Goal: Find specific page/section: Find specific page/section

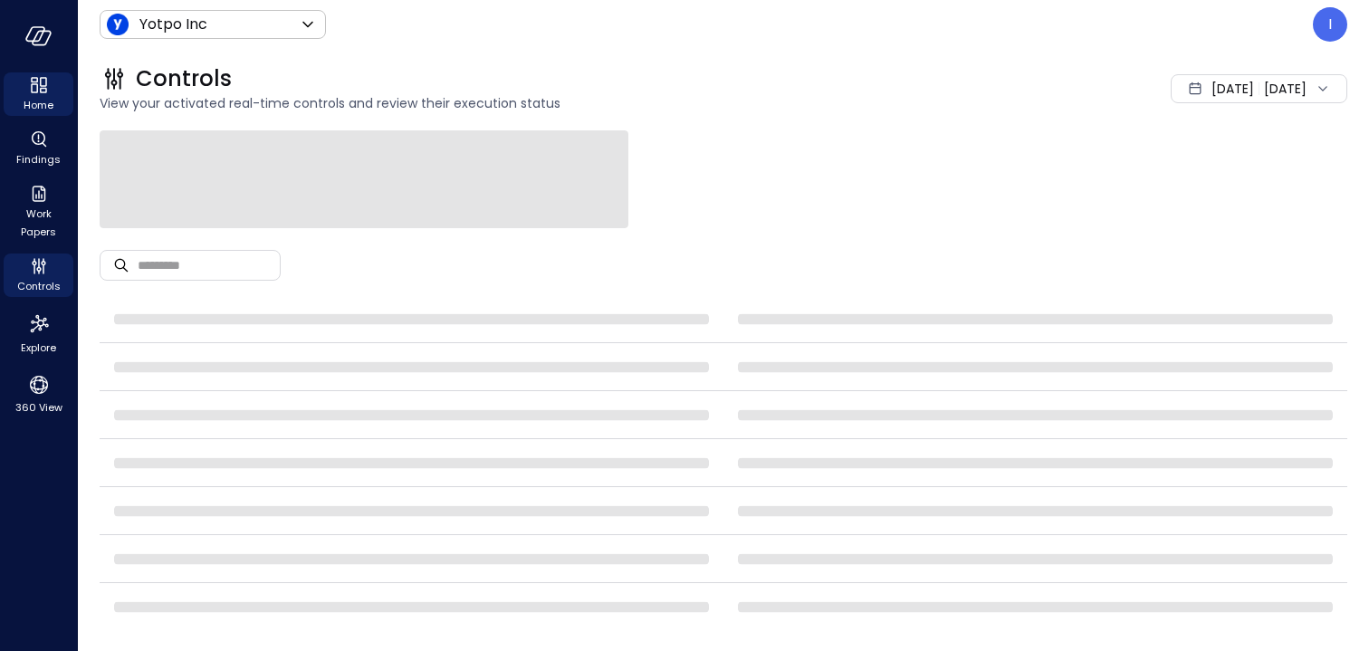
click at [48, 99] on span "Home" at bounding box center [39, 105] width 30 height 18
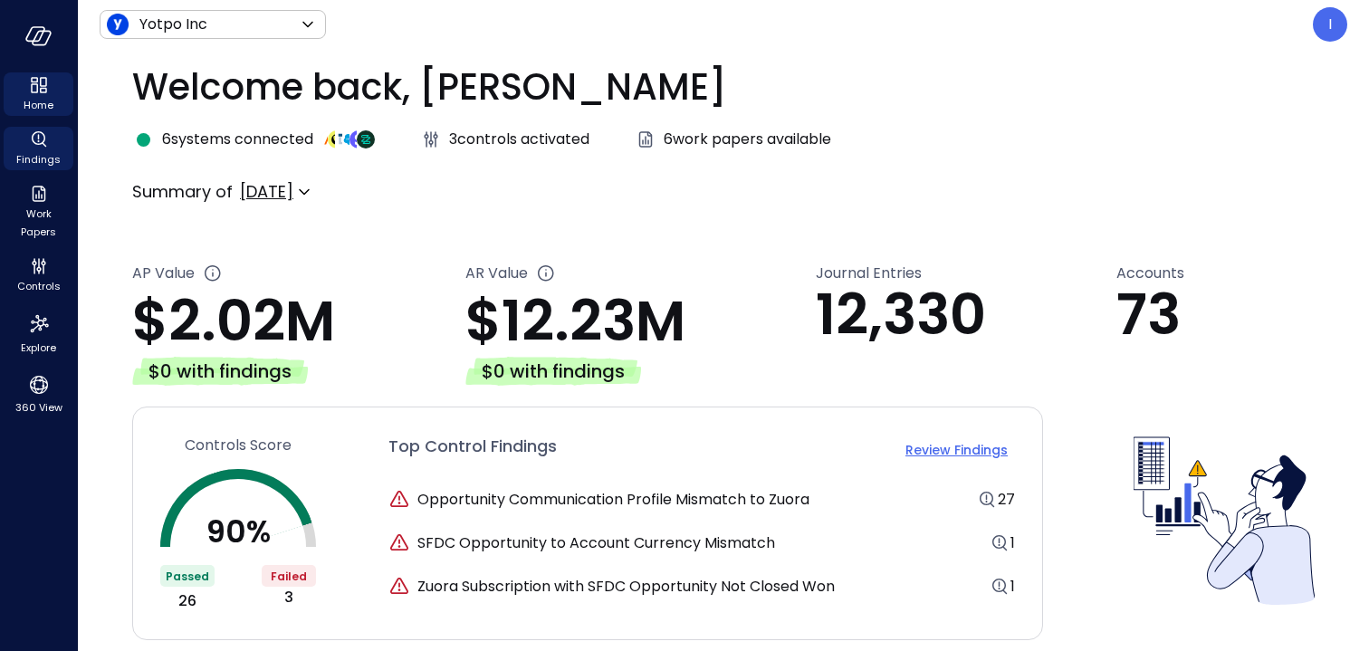
click at [41, 155] on span "Findings" at bounding box center [38, 159] width 44 height 18
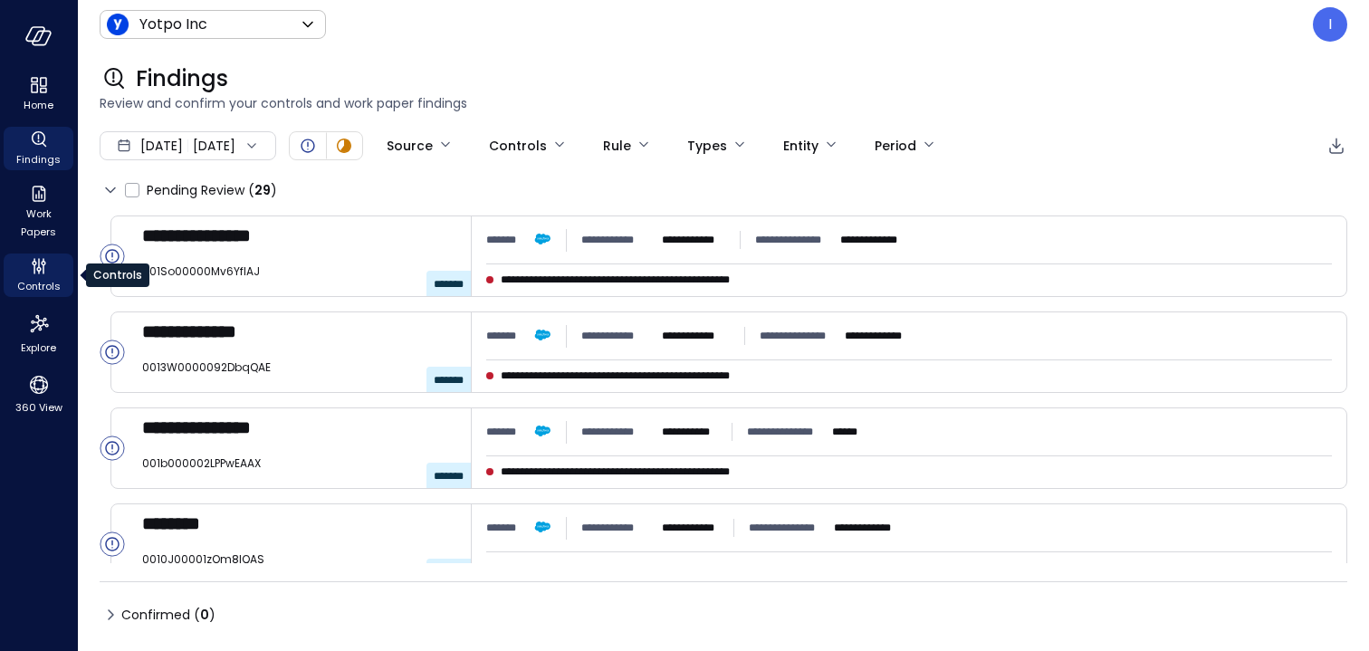
click at [37, 290] on span "Controls" at bounding box center [38, 286] width 43 height 18
